Goal: Feedback & Contribution: Contribute content

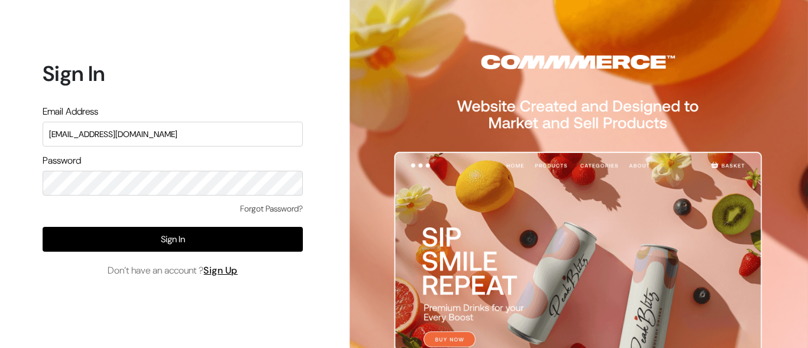
type input "[EMAIL_ADDRESS][DOMAIN_NAME]"
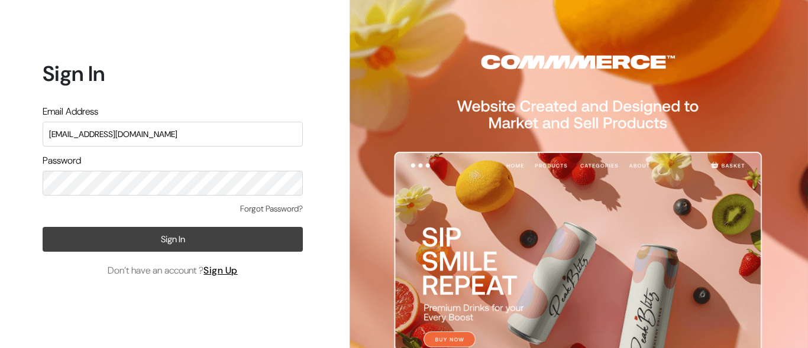
click at [173, 239] on button "Sign In" at bounding box center [173, 239] width 260 height 25
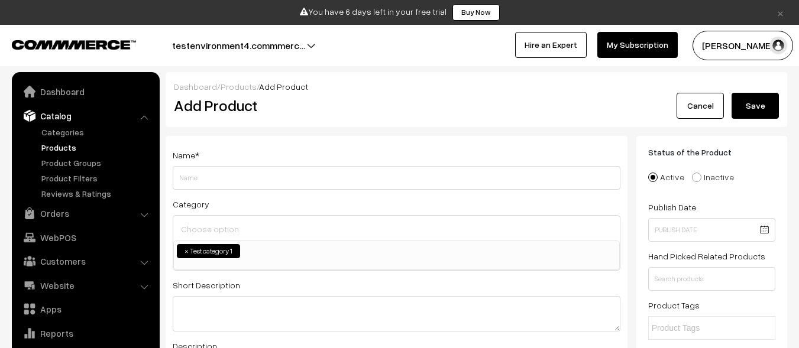
scroll to position [30, 0]
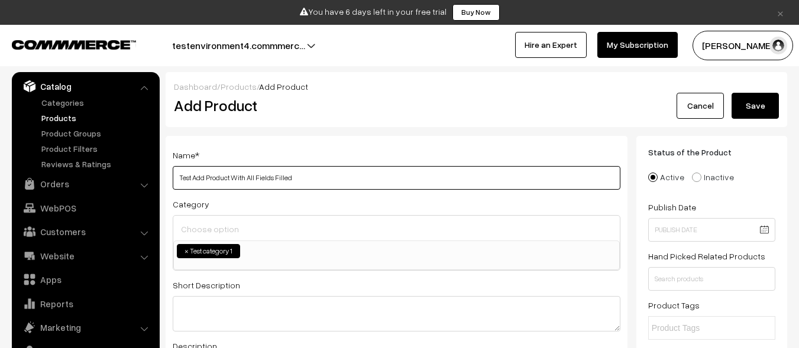
type input "Test Add Product With All Fields Filled"
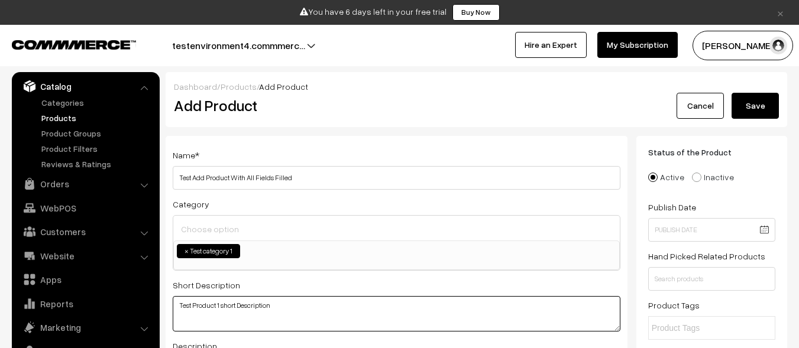
type textarea "Test Product 1 short Description"
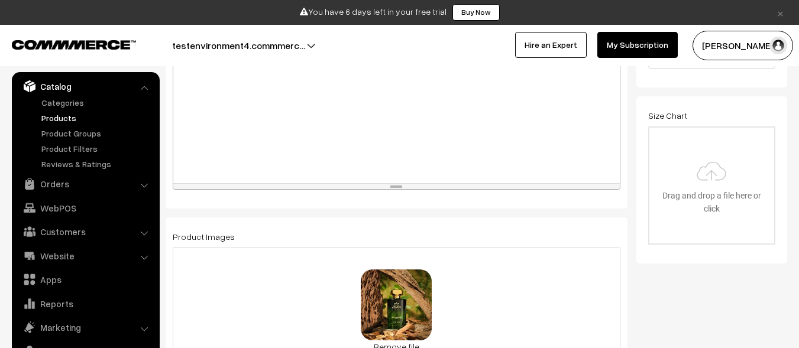
scroll to position [522, 0]
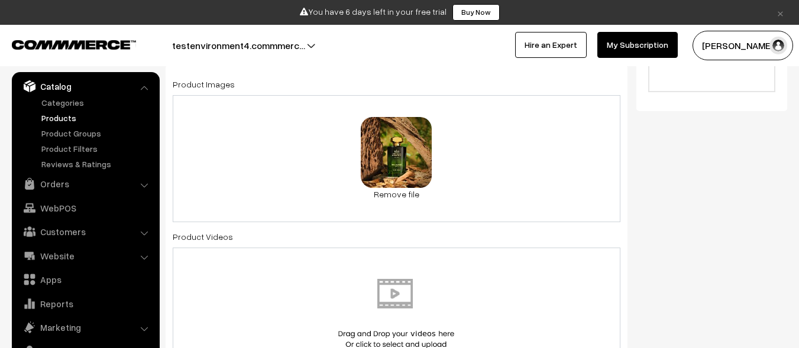
click at [396, 313] on img at bounding box center [396, 313] width 122 height 69
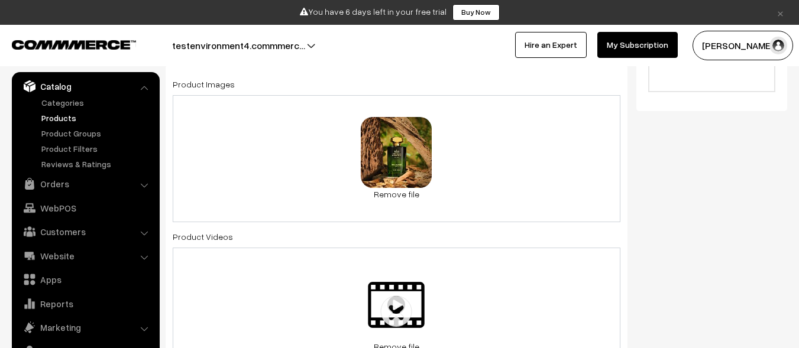
scroll to position [793, 0]
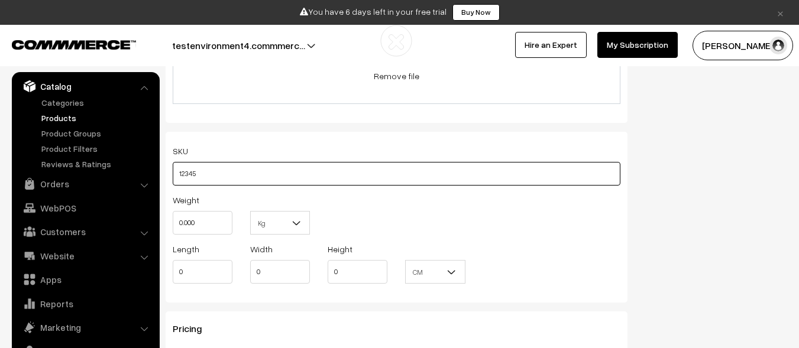
type input "12345"
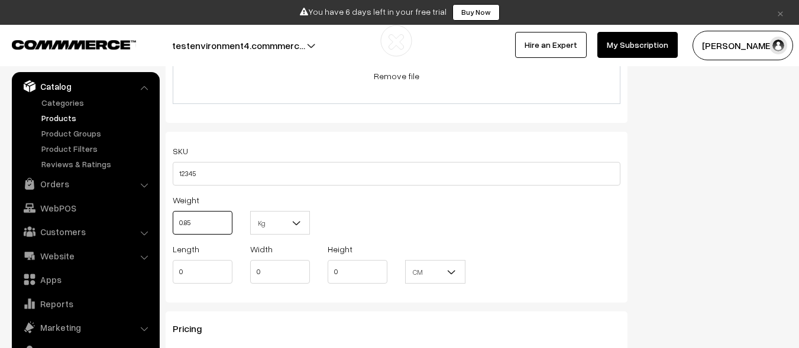
type input "0.85"
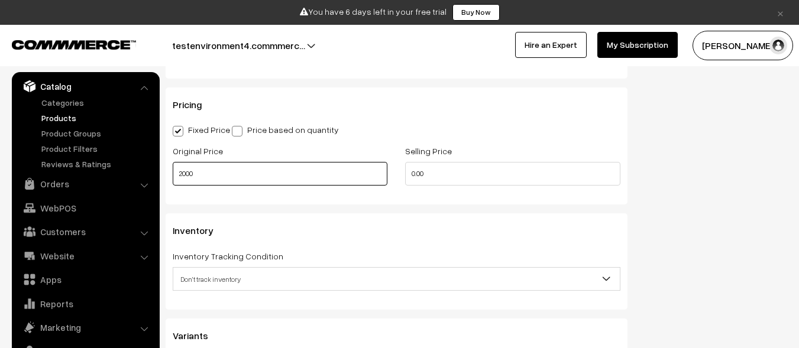
type input "2000"
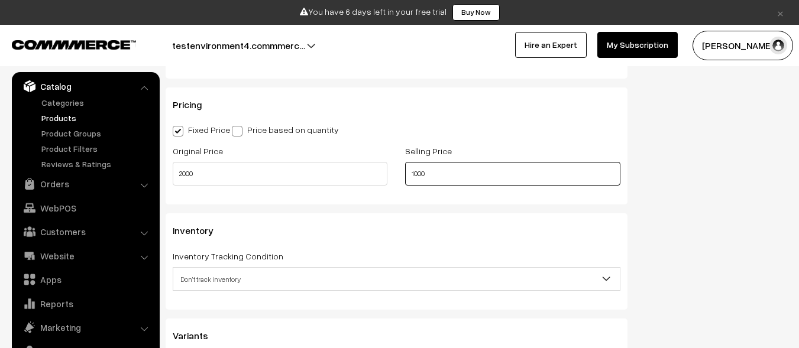
type input "1000"
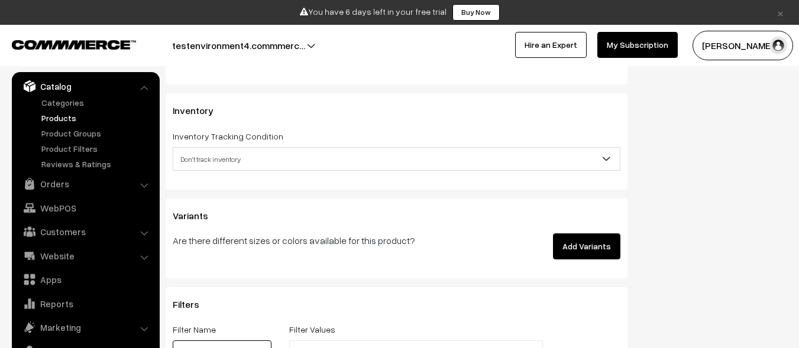
scroll to position [1153, 0]
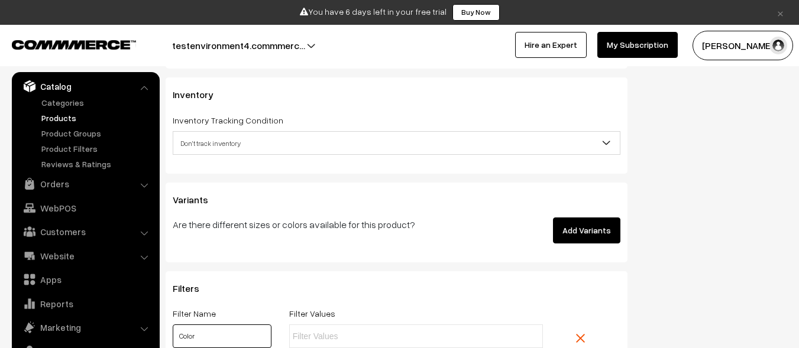
type input "Color"
type input "Red"
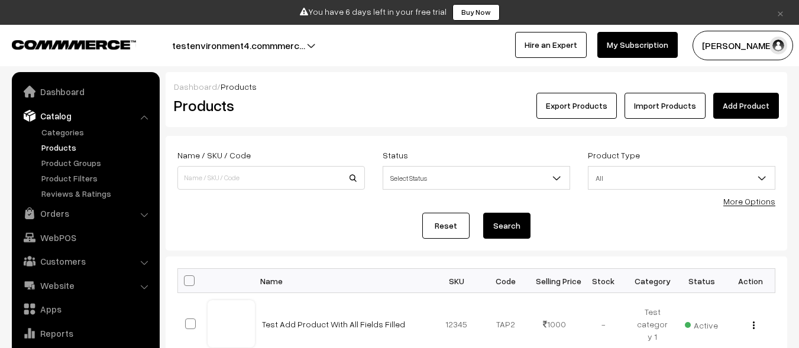
scroll to position [30, 0]
